Goal: Transaction & Acquisition: Purchase product/service

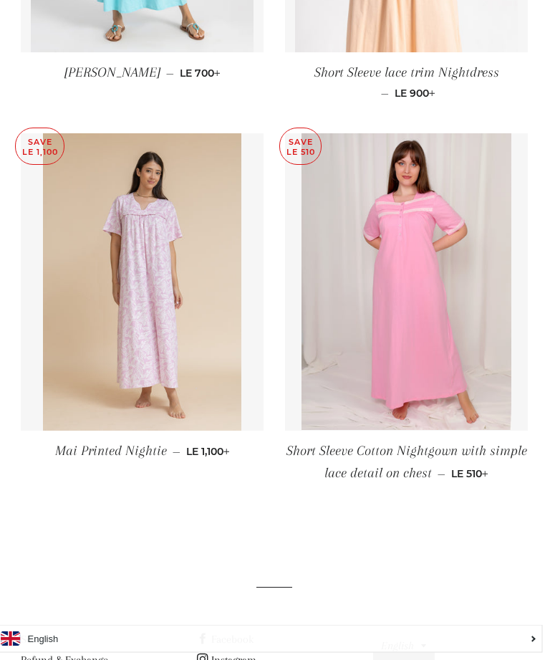
scroll to position [1229, 1]
click at [117, 316] on img at bounding box center [142, 281] width 198 height 297
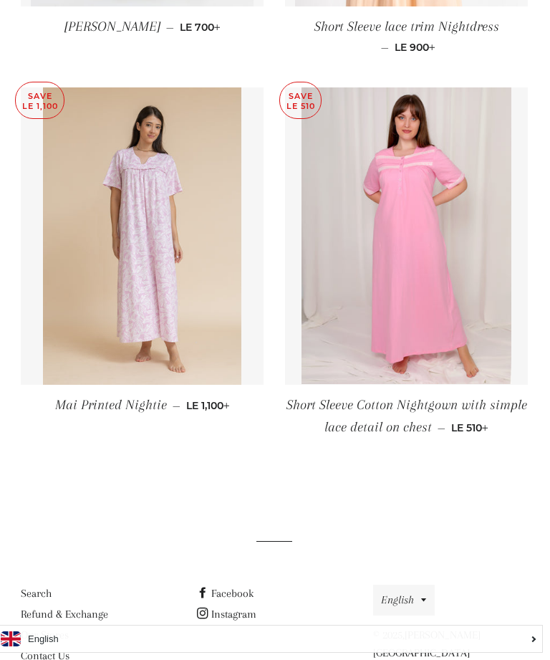
click at [429, 323] on img at bounding box center [407, 235] width 210 height 297
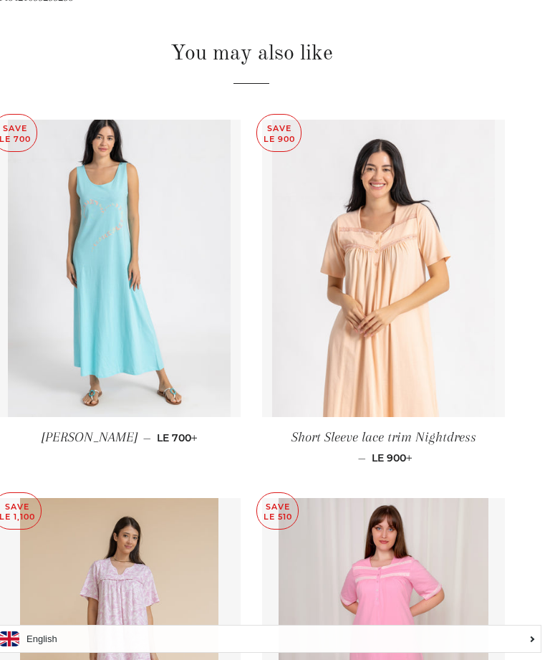
scroll to position [837, 22]
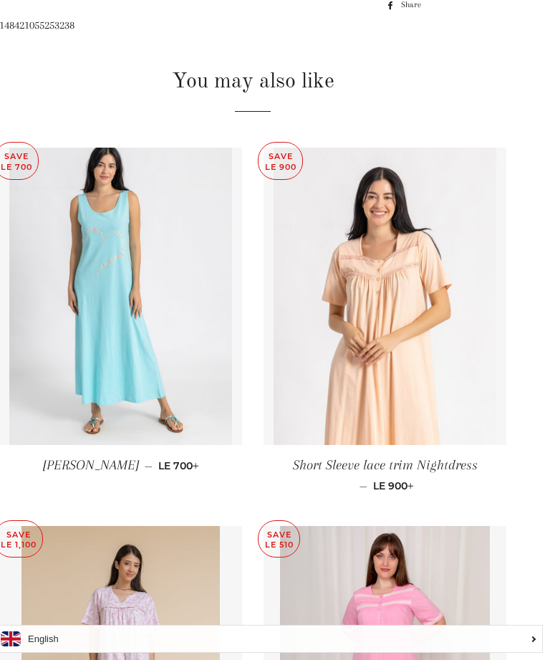
click at [425, 370] on img at bounding box center [385, 296] width 223 height 297
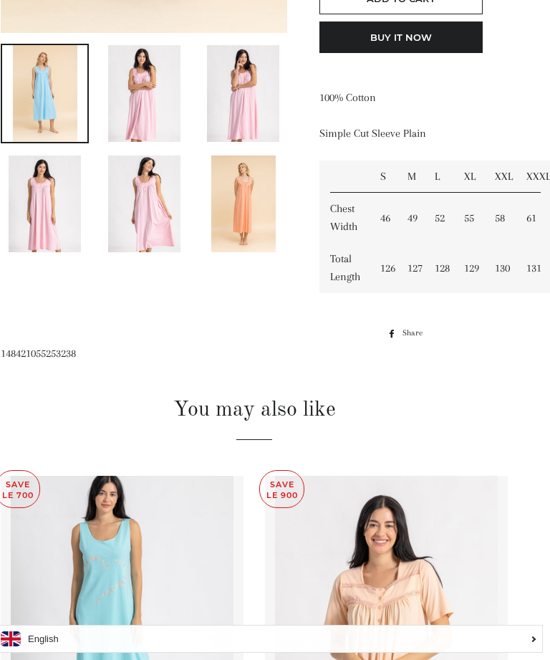
scroll to position [508, 22]
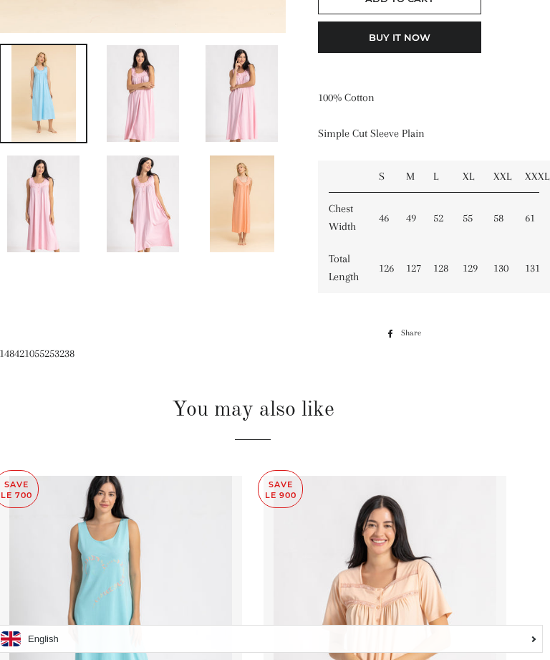
click at [396, 331] on span at bounding box center [388, 333] width 19 height 16
